Goal: Find specific page/section: Find specific page/section

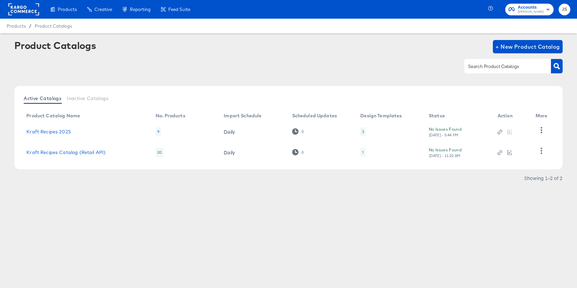
click at [361, 131] on div "3" at bounding box center [362, 132] width 5 height 9
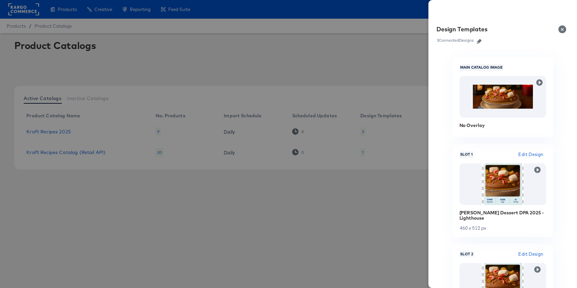
click at [480, 41] on icon "button" at bounding box center [479, 41] width 5 height 5
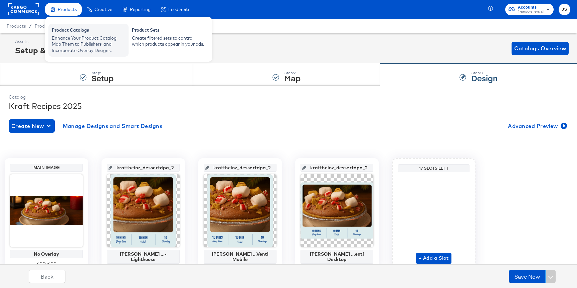
click at [82, 39] on div "Enhance Your Product Catalog, Map Them to Publishers, and Incorporate Overlay D…" at bounding box center [88, 44] width 73 height 19
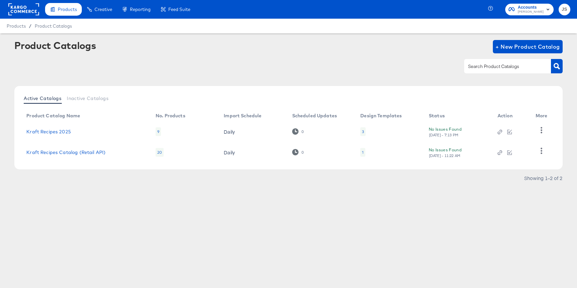
click at [540, 10] on span "Kraft Heinz" at bounding box center [531, 11] width 26 height 5
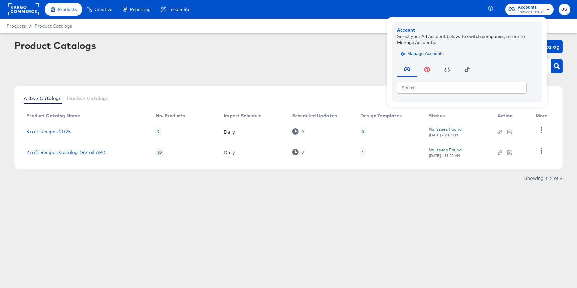
click at [444, 50] on span "Manage Accounts" at bounding box center [423, 54] width 42 height 8
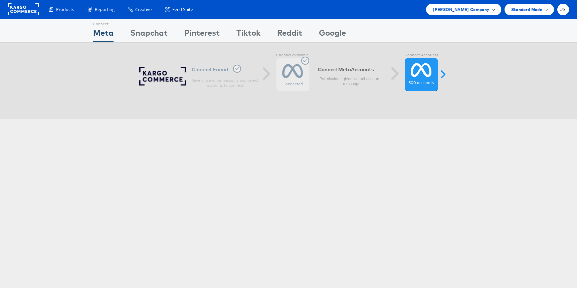
click at [480, 12] on span "[PERSON_NAME] Company" at bounding box center [461, 9] width 56 height 7
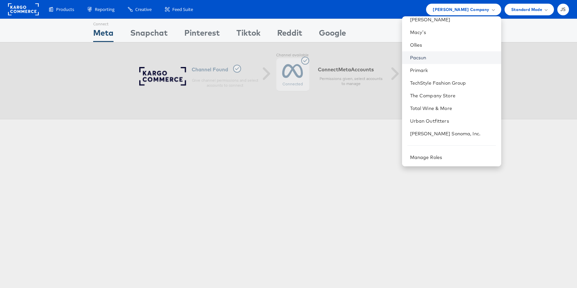
scroll to position [223, 0]
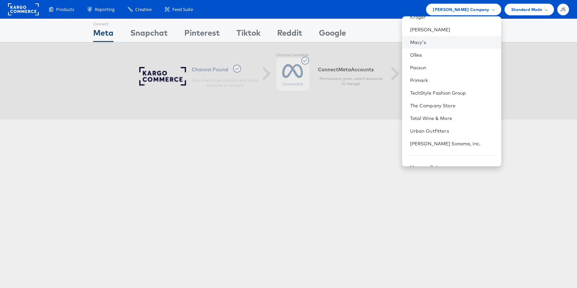
click at [434, 43] on link "Macy's" at bounding box center [453, 42] width 86 height 7
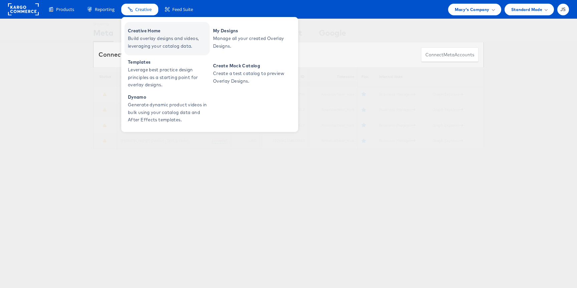
click at [150, 40] on span "Build overlay designs and videos, leveraging your catalog data." at bounding box center [168, 42] width 80 height 15
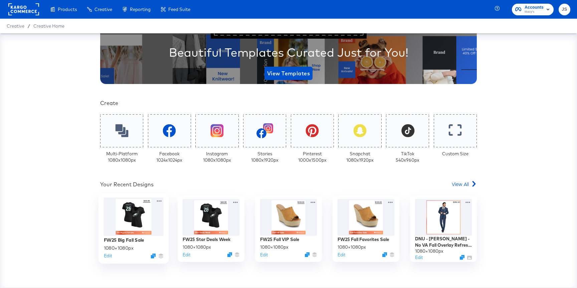
scroll to position [88, 0]
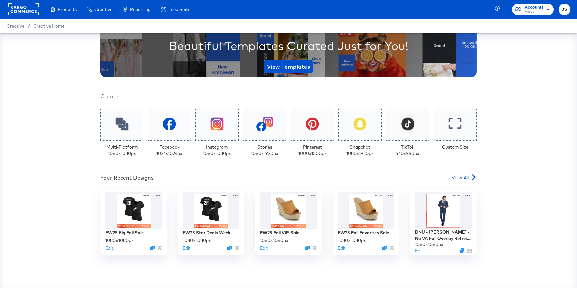
click at [461, 178] on span "View All" at bounding box center [460, 177] width 17 height 7
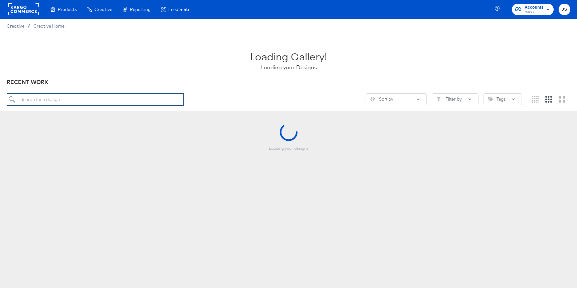
click at [155, 101] on input "search" at bounding box center [95, 99] width 177 height 12
paste input "CP-8286_Macys_Snapchat_Strikethrough"
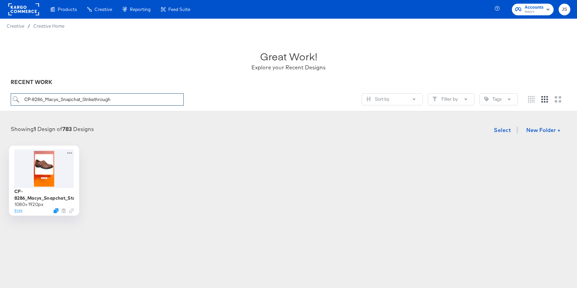
type input "CP-8286_Macys_Snapchat_Strikethrough"
click at [48, 168] on div at bounding box center [44, 169] width 60 height 38
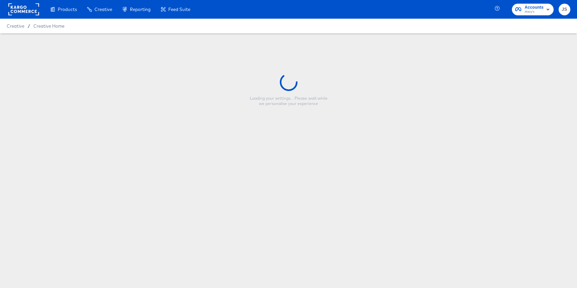
type input "CP-8286_Macys_Snapchat_Strikethrough"
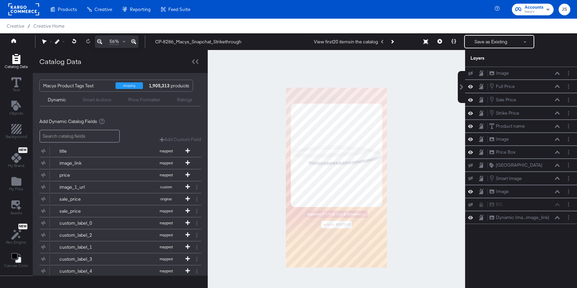
click at [406, 157] on div at bounding box center [336, 177] width 257 height 255
